Goal: Task Accomplishment & Management: Complete application form

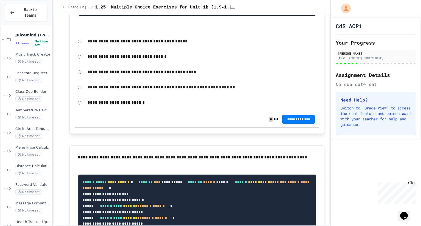
scroll to position [1280, 0]
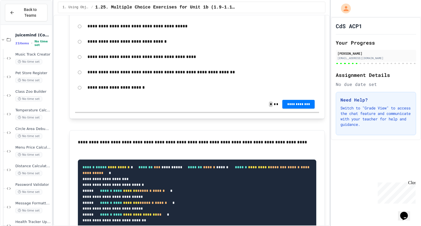
click at [138, 45] on p "**********" at bounding box center [201, 41] width 229 height 7
click at [158, 45] on p "**********" at bounding box center [201, 41] width 229 height 7
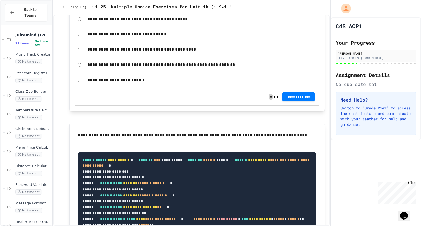
scroll to position [1287, 0]
click at [301, 101] on button "**********" at bounding box center [298, 96] width 32 height 9
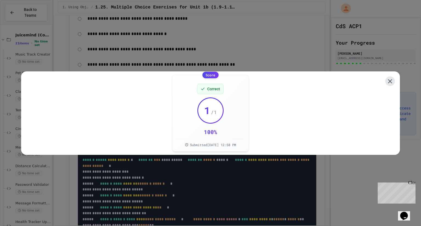
click at [386, 78] on icon at bounding box center [389, 81] width 7 height 7
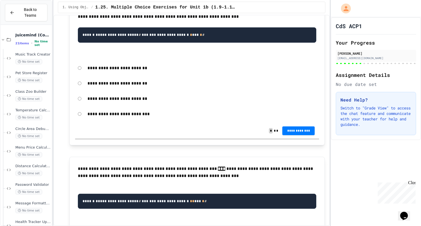
scroll to position [1661, 0]
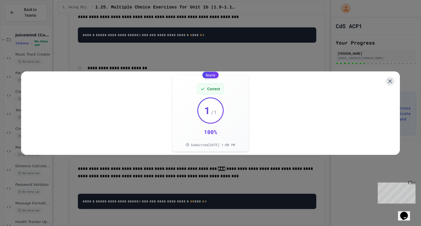
click at [387, 81] on icon at bounding box center [390, 81] width 7 height 7
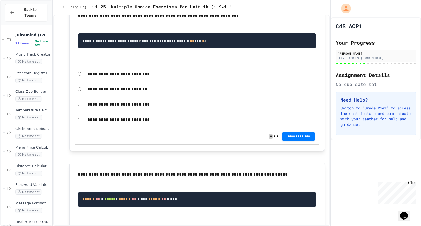
scroll to position [1827, 0]
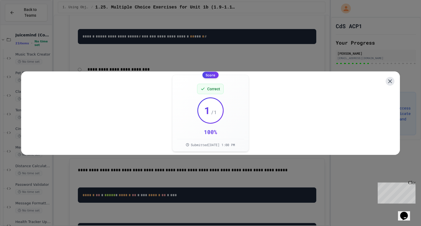
click at [388, 79] on icon at bounding box center [390, 81] width 4 height 4
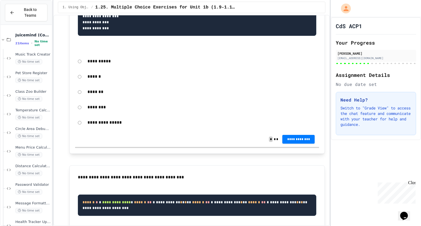
scroll to position [2042, 0]
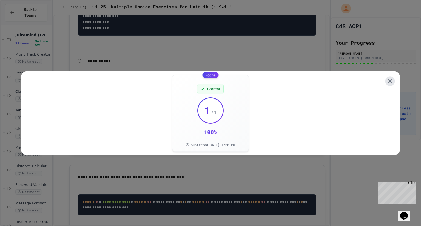
click at [386, 81] on icon at bounding box center [389, 81] width 7 height 7
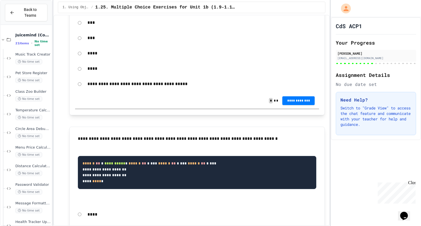
scroll to position [2261, 0]
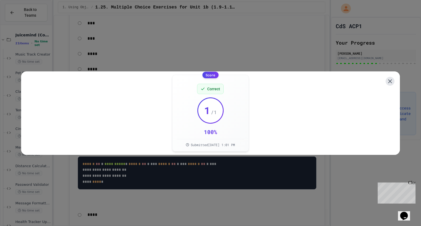
click at [387, 79] on icon at bounding box center [390, 81] width 7 height 7
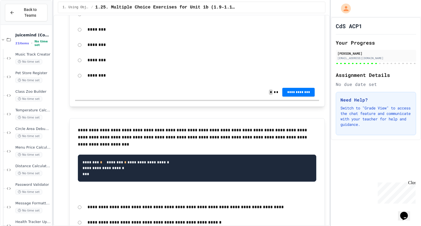
scroll to position [2462, 0]
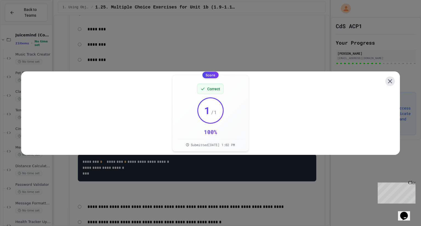
click at [386, 81] on icon at bounding box center [389, 81] width 7 height 7
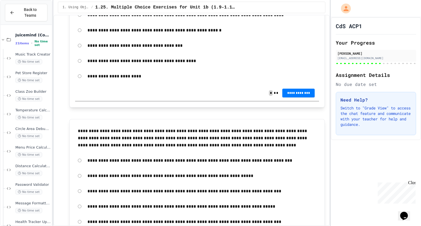
scroll to position [2655, 0]
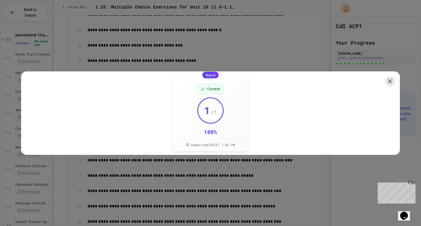
click at [386, 80] on icon at bounding box center [389, 81] width 7 height 7
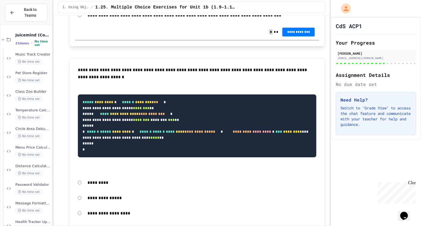
scroll to position [2861, 0]
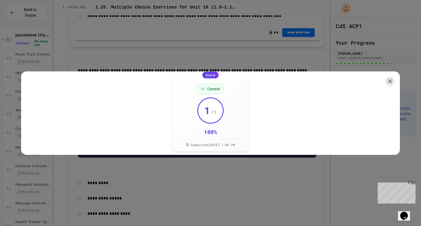
click at [386, 80] on icon at bounding box center [389, 81] width 7 height 7
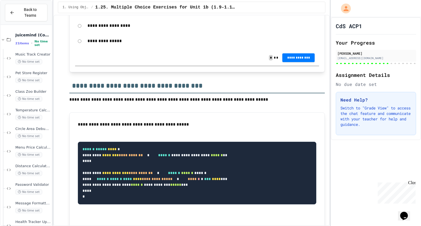
scroll to position [3050, 0]
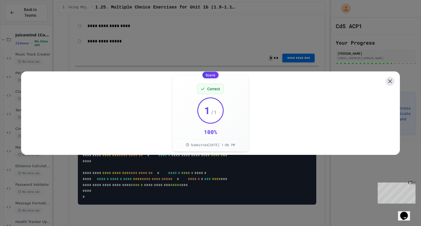
click at [388, 78] on icon at bounding box center [390, 81] width 7 height 7
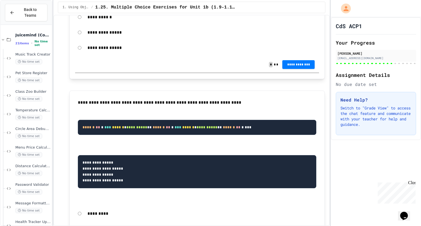
scroll to position [3279, 0]
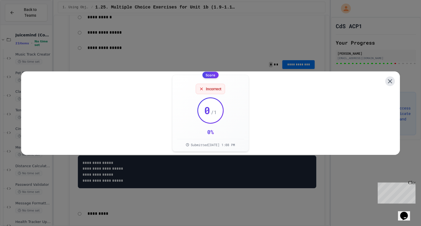
click at [388, 79] on icon at bounding box center [389, 81] width 7 height 7
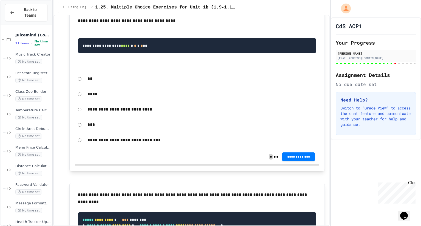
scroll to position [3589, 0]
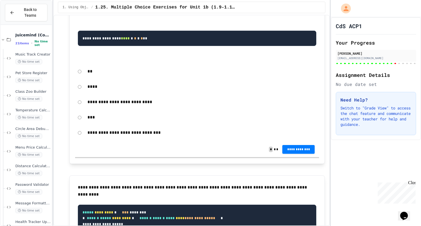
scroll to position [3596, 0]
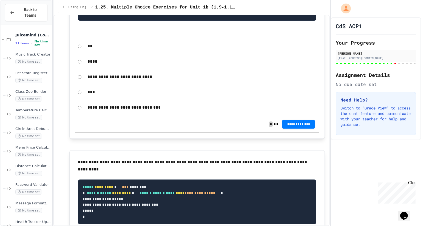
scroll to position [3626, 0]
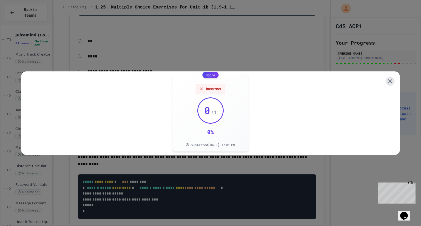
click at [387, 78] on icon at bounding box center [390, 81] width 7 height 7
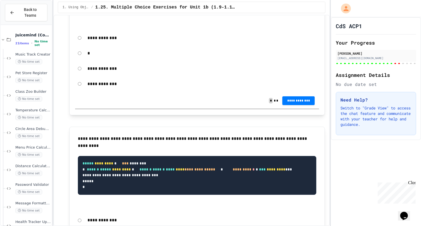
scroll to position [3835, 0]
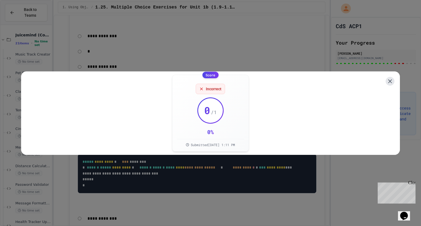
click at [388, 78] on icon at bounding box center [390, 81] width 7 height 7
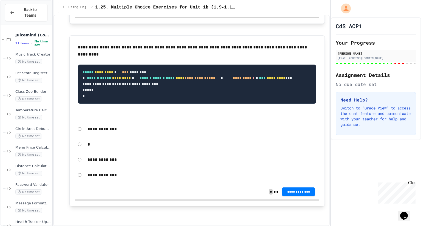
scroll to position [4035, 0]
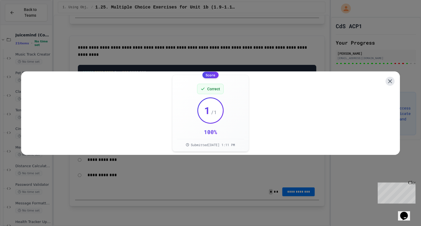
click at [387, 78] on icon at bounding box center [390, 81] width 7 height 7
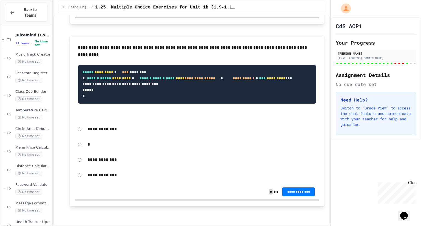
scroll to position [4225, 0]
click at [287, 11] on span "**********" at bounding box center [299, 9] width 24 height 4
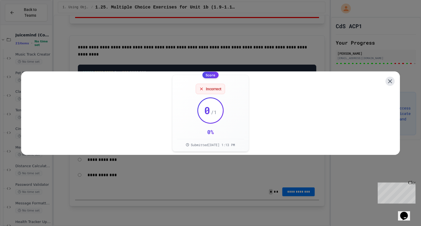
click at [387, 78] on icon at bounding box center [390, 81] width 7 height 7
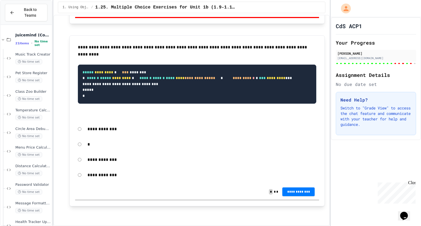
scroll to position [4491, 0]
click at [297, 194] on button "**********" at bounding box center [298, 191] width 32 height 9
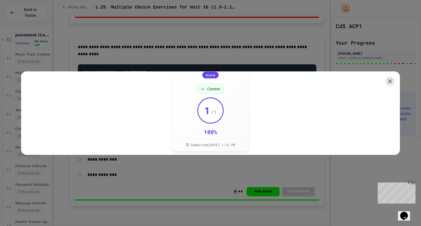
click at [387, 78] on icon at bounding box center [389, 81] width 7 height 7
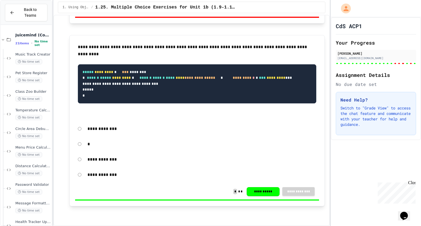
scroll to position [4091, 0]
